Goal: Find contact information: Find contact information

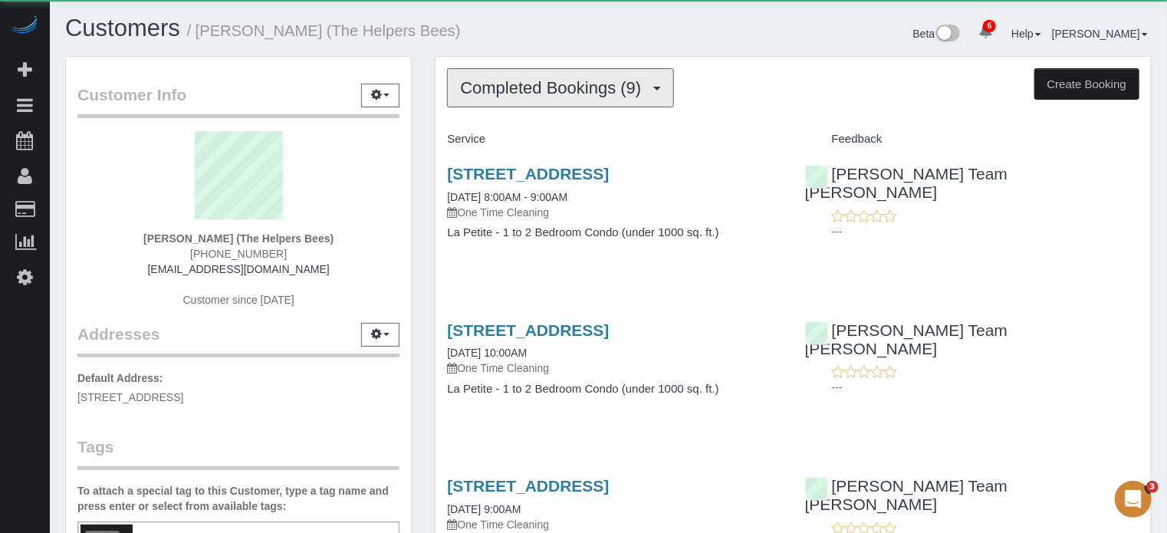
click at [524, 100] on button "Completed Bookings (9)" at bounding box center [560, 87] width 227 height 39
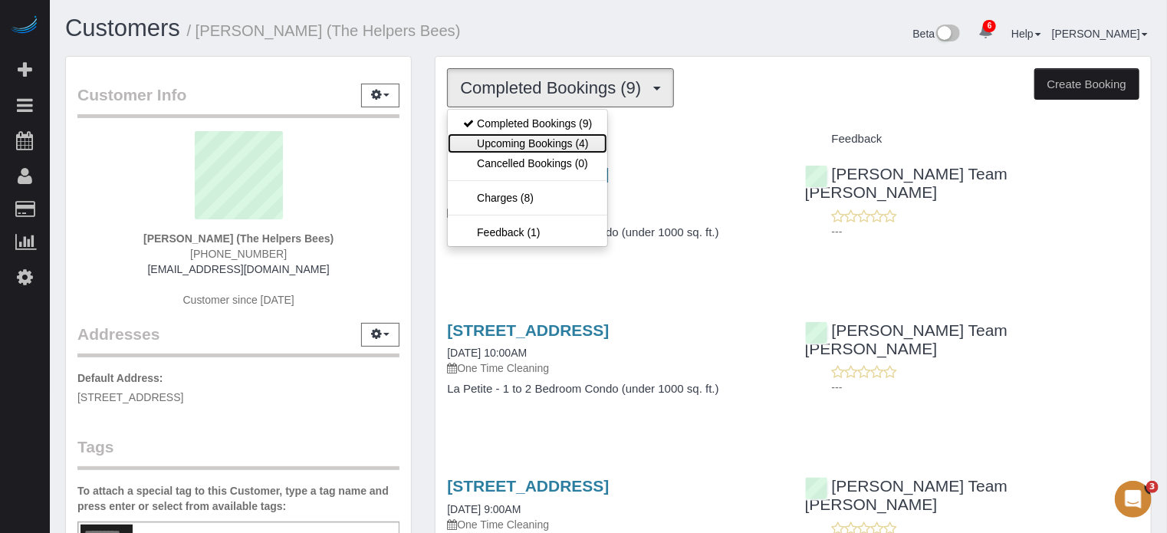
click at [534, 149] on link "Upcoming Bookings (4)" at bounding box center [527, 143] width 159 height 20
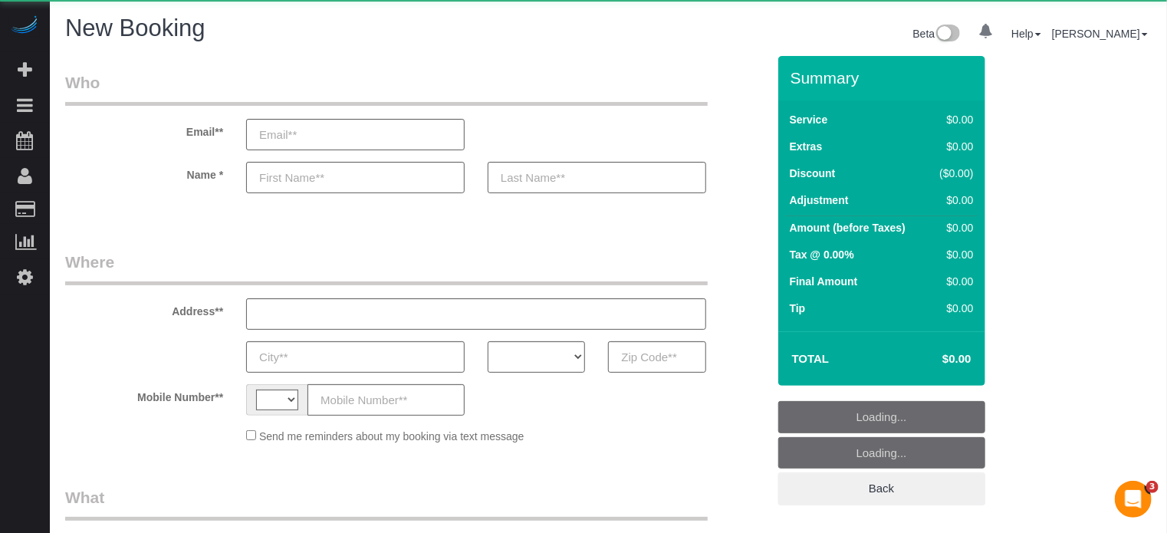
select select "string:[GEOGRAPHIC_DATA]"
select select "object:667"
select select "number:9"
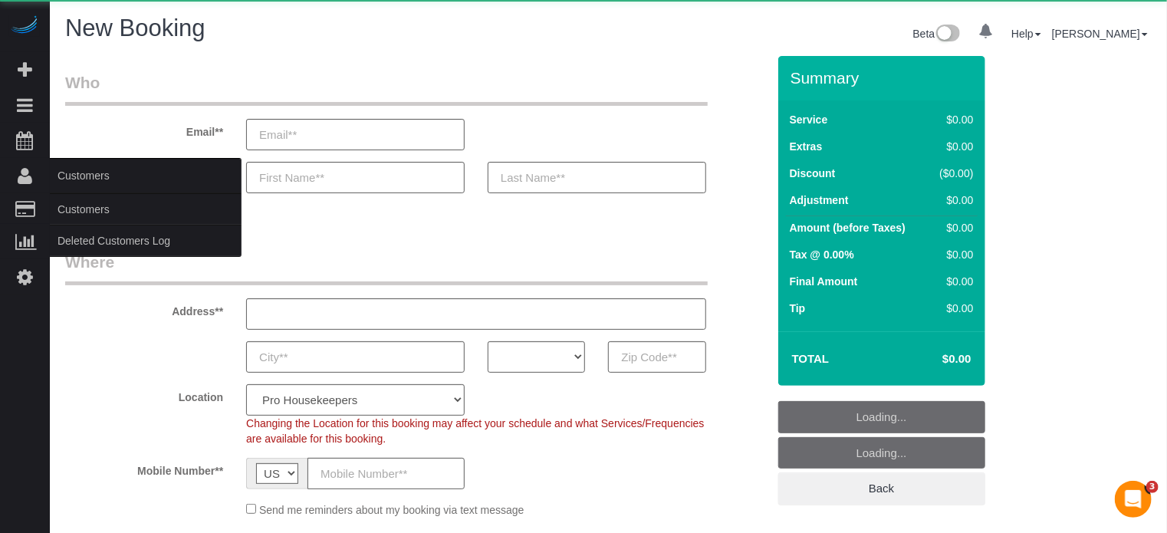
select select "object:1269"
select select "4"
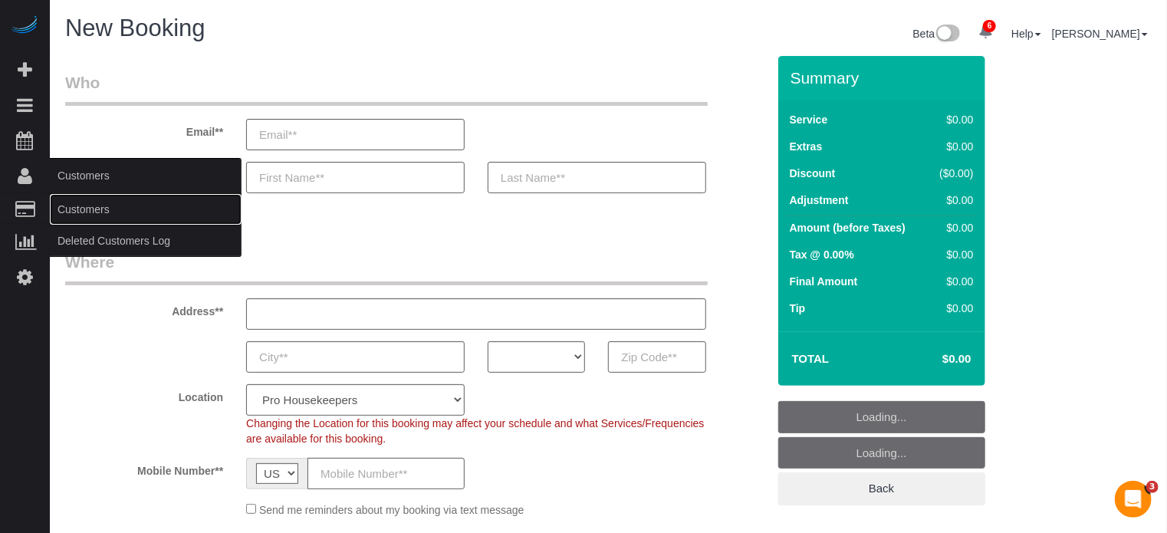
click at [92, 202] on link "Customers" at bounding box center [146, 209] width 192 height 31
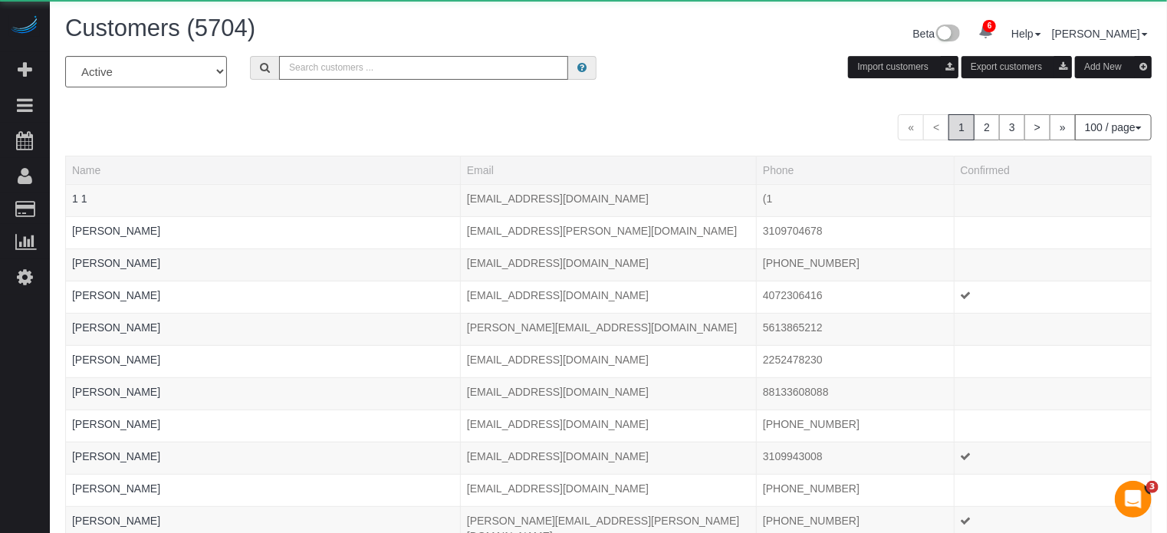
click at [411, 57] on input "text" at bounding box center [423, 68] width 289 height 24
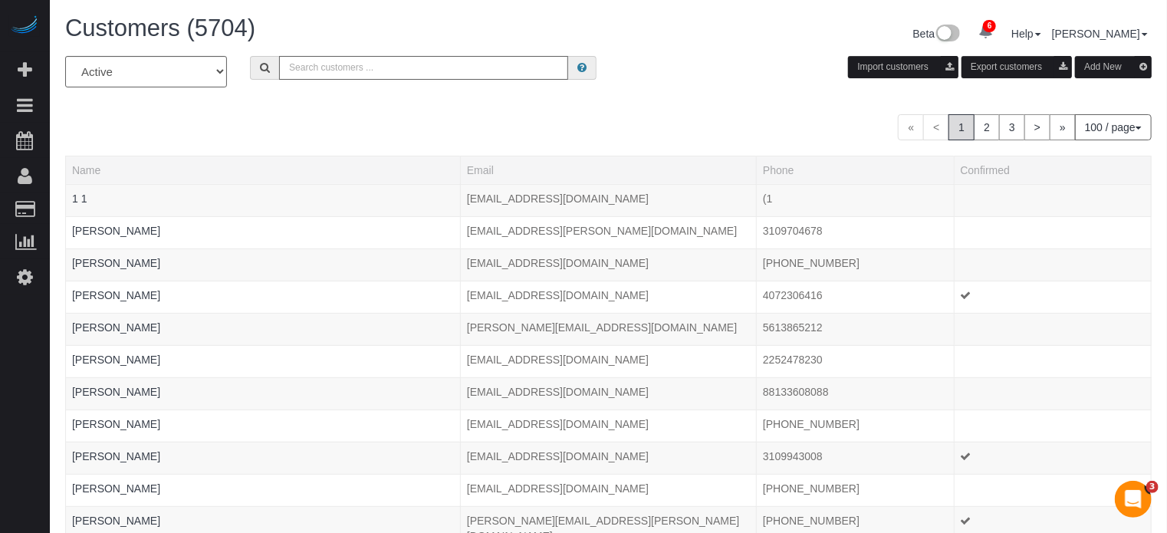
paste input "[PERSON_NAME]"
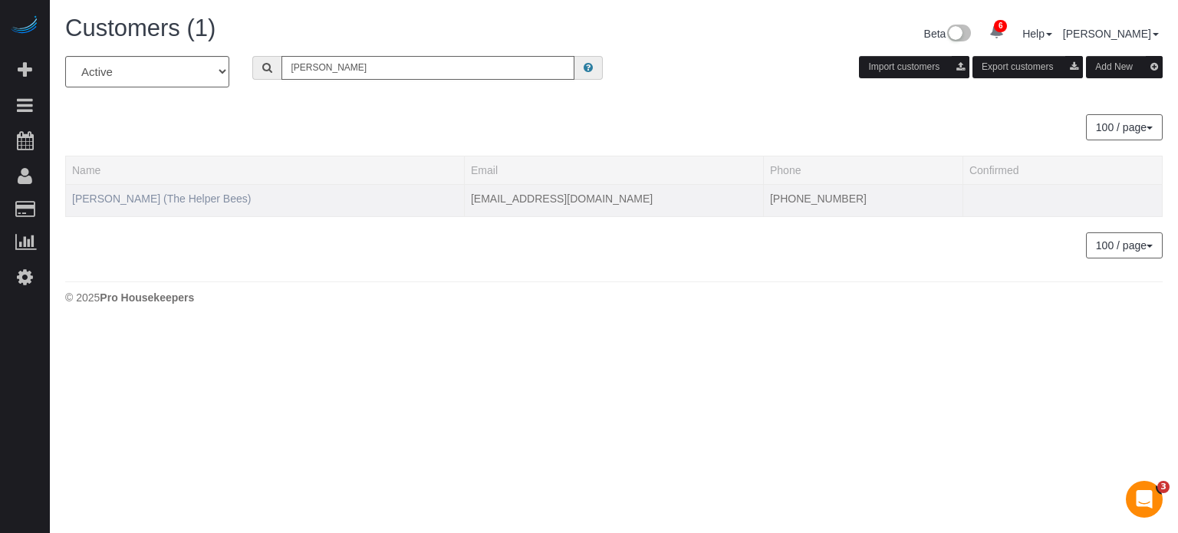
type input "[PERSON_NAME]"
click at [128, 202] on link "[PERSON_NAME] (The Helper Bees)" at bounding box center [161, 198] width 179 height 12
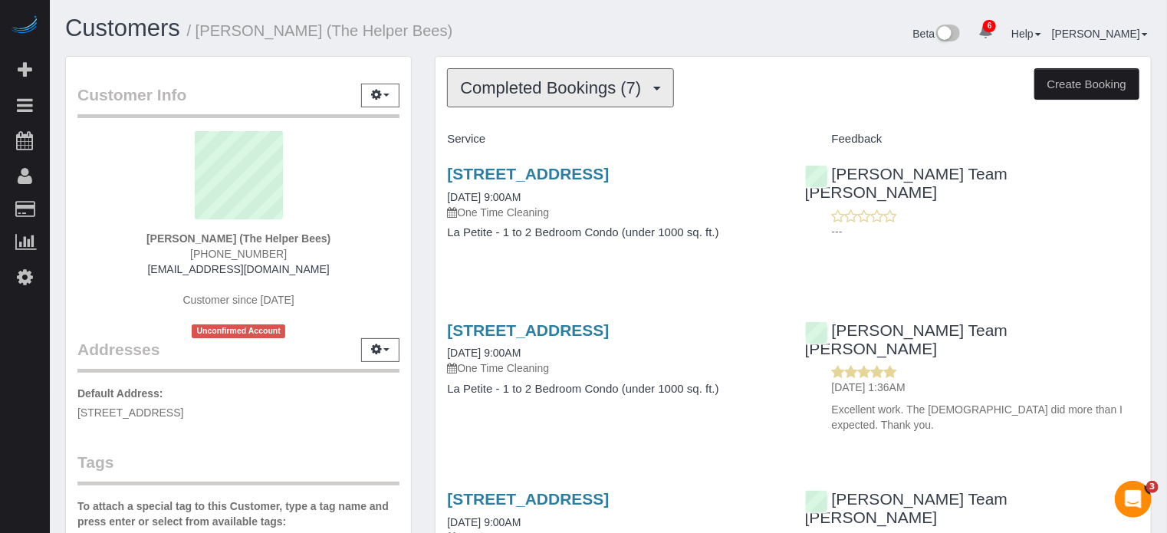
click at [541, 101] on button "Completed Bookings (7)" at bounding box center [560, 87] width 227 height 39
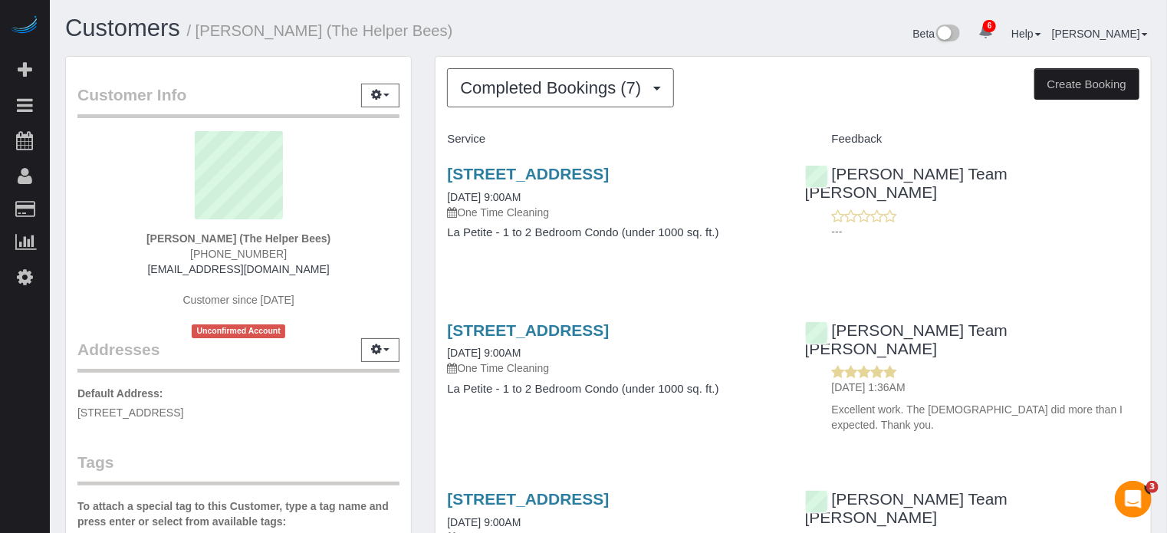
click at [267, 251] on span "[PHONE_NUMBER]" at bounding box center [238, 254] width 97 height 12
copy div "[PHONE_NUMBER]"
click at [83, 169] on div "[PERSON_NAME] (The Helper Bees) [PHONE_NUMBER] [EMAIL_ADDRESS][DOMAIN_NAME] Cus…" at bounding box center [238, 234] width 322 height 207
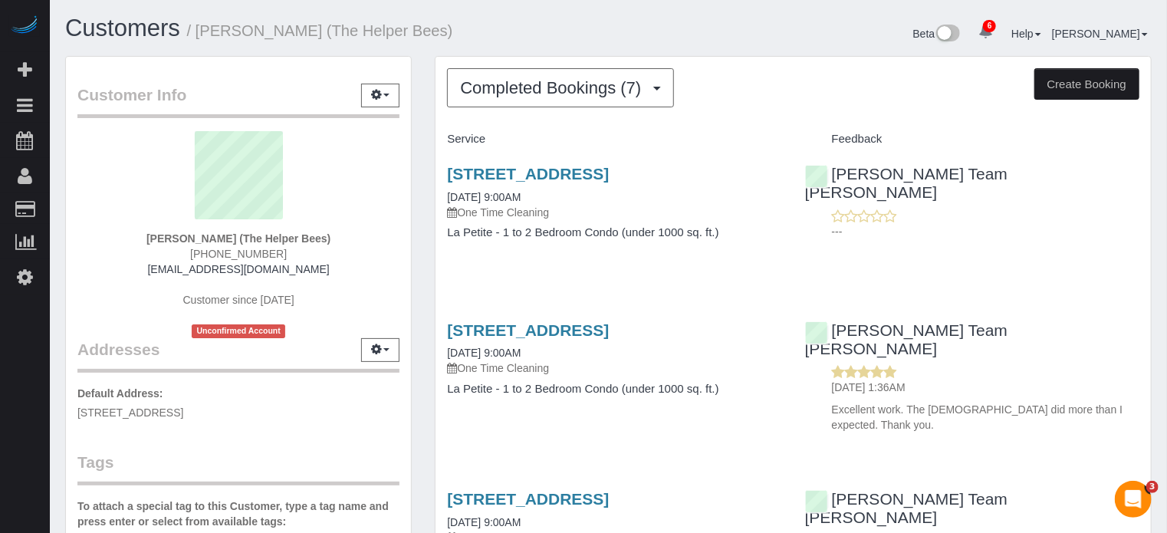
click at [253, 255] on span "[PHONE_NUMBER]" at bounding box center [238, 254] width 97 height 12
copy div "[PHONE_NUMBER]"
click at [504, 90] on span "Completed Bookings (7)" at bounding box center [554, 87] width 189 height 19
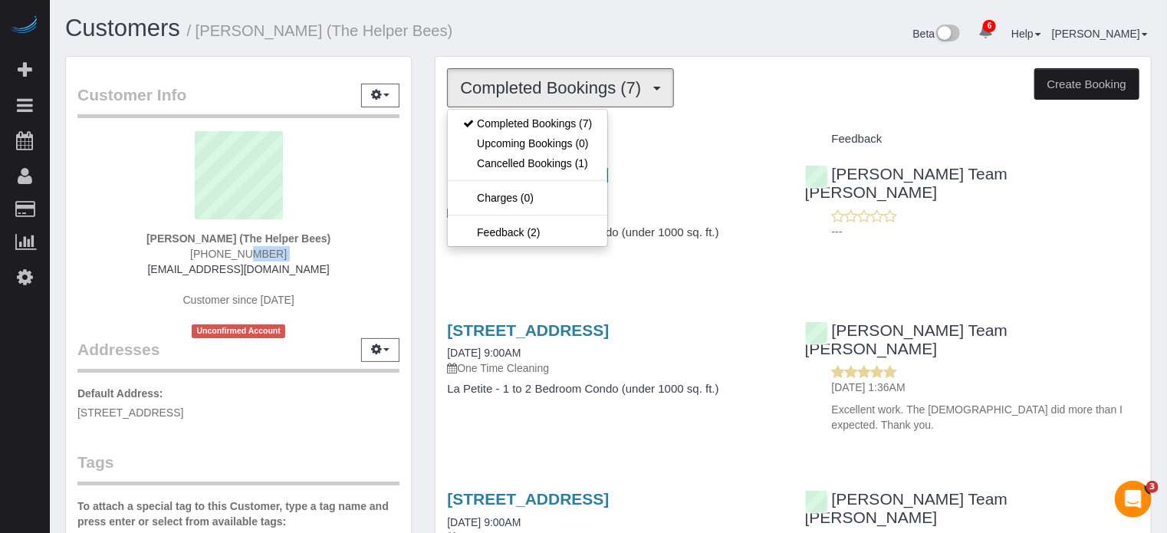
click at [504, 45] on div "Customers / [PERSON_NAME] (The Helper Bees)" at bounding box center [331, 31] width 555 height 33
